Goal: Go to known website: Access a specific website the user already knows

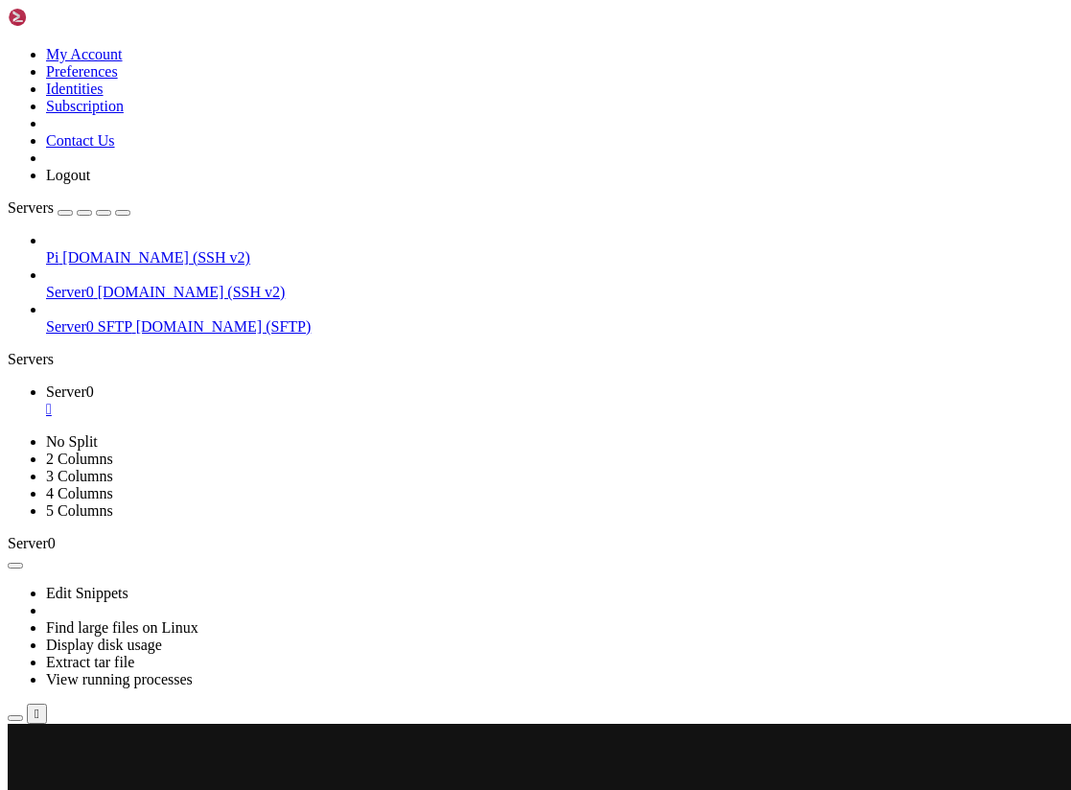
scroll to position [56381, 0]
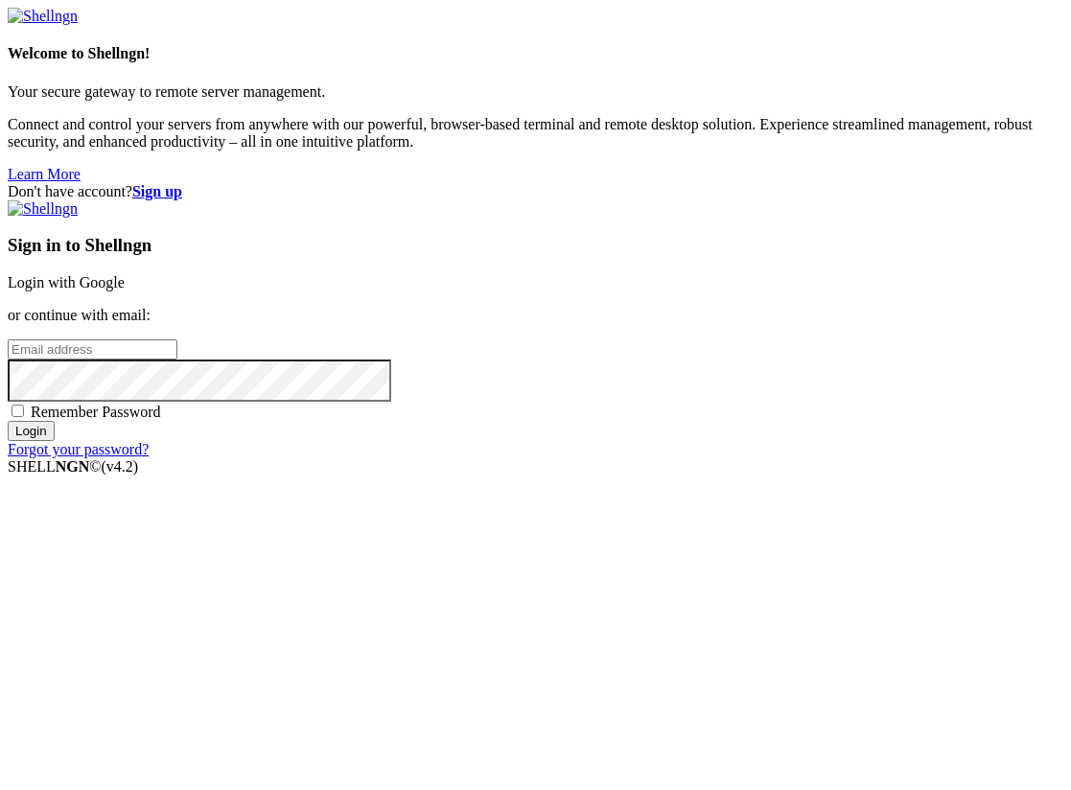
click at [125, 289] on link "Login with Google" at bounding box center [66, 282] width 117 height 16
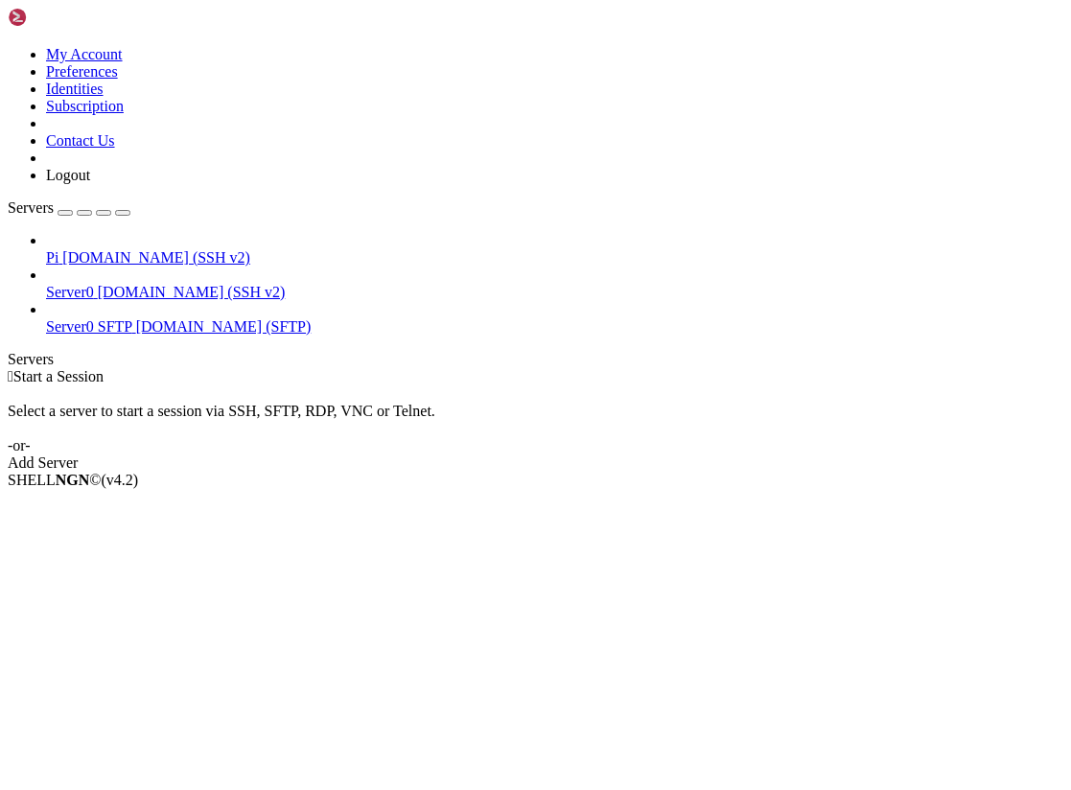
click at [94, 284] on span "Server0" at bounding box center [70, 292] width 48 height 16
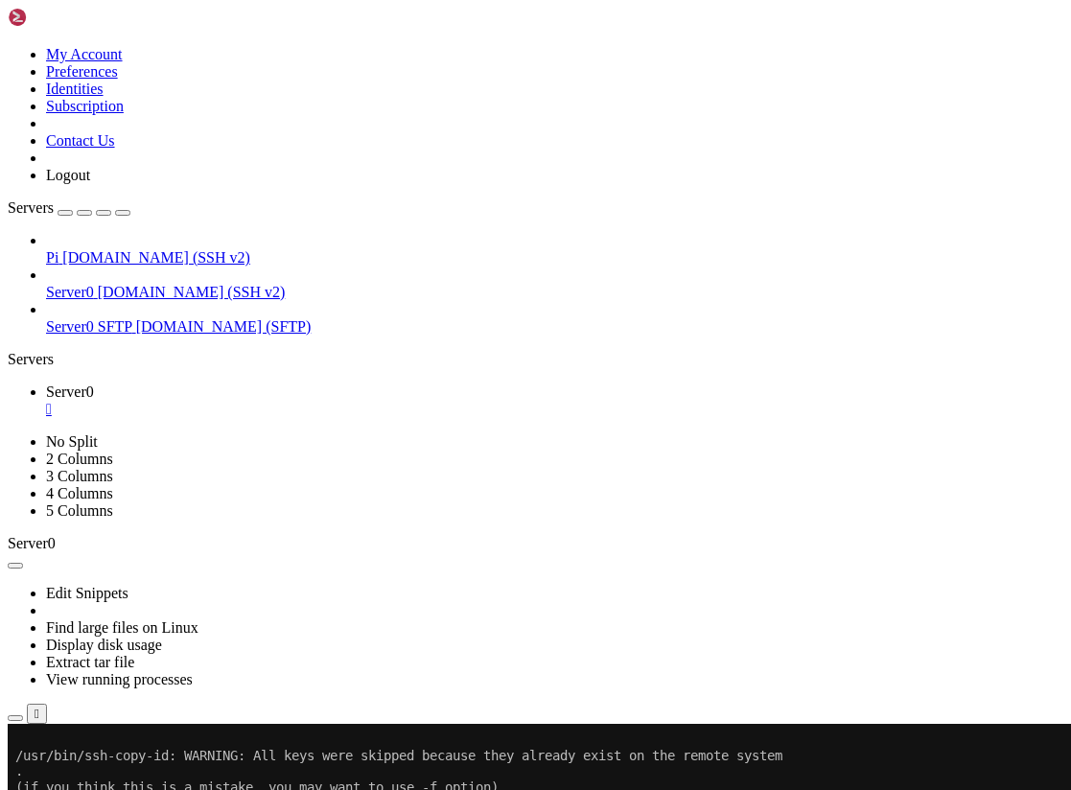
scroll to position [2168, 0]
